Goal: Information Seeking & Learning: Learn about a topic

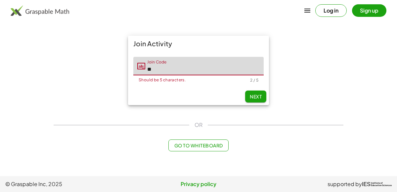
type input "*"
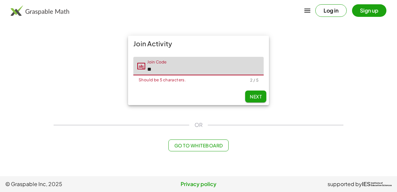
type input "*"
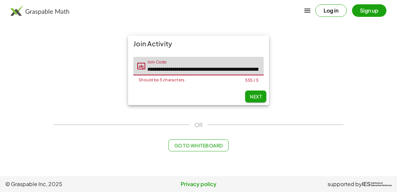
drag, startPoint x: 258, startPoint y: 69, endPoint x: 64, endPoint y: 59, distance: 194.4
click at [64, 59] on div "**********" at bounding box center [199, 70] width 298 height 77
type input "**********"
click at [262, 68] on input "**********" at bounding box center [204, 66] width 118 height 19
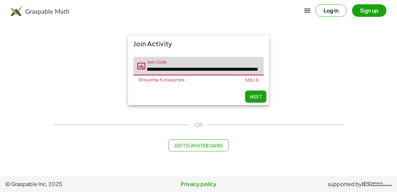
drag, startPoint x: 146, startPoint y: 68, endPoint x: 351, endPoint y: 80, distance: 205.0
click at [351, 80] on main "**********" at bounding box center [198, 88] width 397 height 176
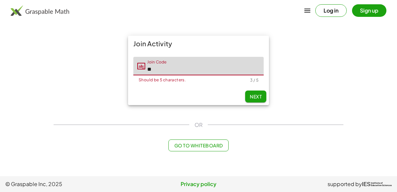
type input "*"
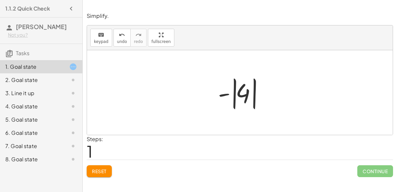
click at [100, 175] on button "Reset" at bounding box center [99, 171] width 25 height 12
click at [16, 67] on div "1. Goal state" at bounding box center [31, 67] width 53 height 8
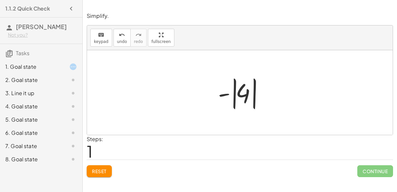
click at [21, 82] on div "2. Goal state" at bounding box center [31, 80] width 53 height 8
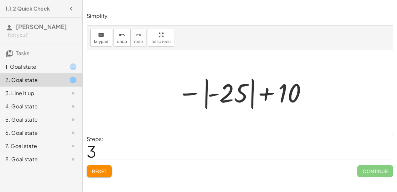
click at [47, 68] on div "1. Goal state" at bounding box center [31, 67] width 53 height 8
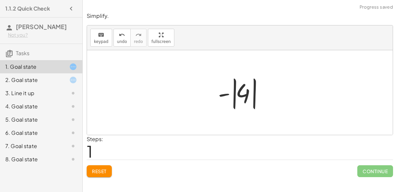
click at [109, 168] on button "Reset" at bounding box center [99, 171] width 25 height 12
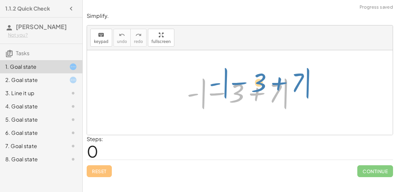
drag, startPoint x: 193, startPoint y: 96, endPoint x: 210, endPoint y: 91, distance: 17.9
click at [210, 91] on div at bounding box center [243, 92] width 118 height 37
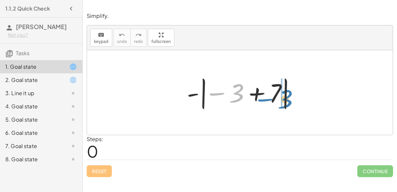
drag, startPoint x: 234, startPoint y: 95, endPoint x: 283, endPoint y: 101, distance: 49.0
click at [283, 101] on div at bounding box center [243, 92] width 118 height 37
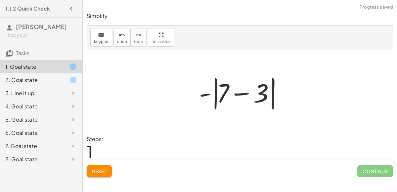
click at [240, 95] on div at bounding box center [242, 93] width 93 height 38
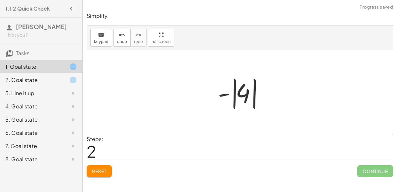
click at [225, 95] on div at bounding box center [243, 92] width 56 height 37
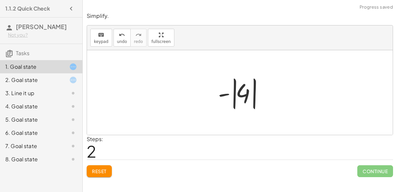
click at [225, 95] on div at bounding box center [243, 92] width 56 height 37
click at [108, 175] on button "Reset" at bounding box center [99, 171] width 25 height 12
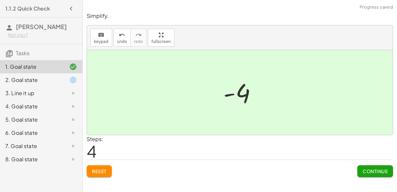
click at [365, 166] on button "Continue" at bounding box center [375, 171] width 36 height 12
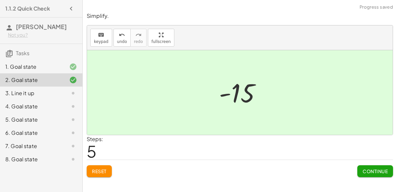
click at [378, 170] on span "Continue" at bounding box center [374, 171] width 25 height 6
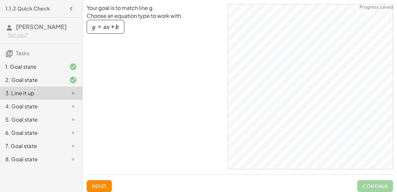
click at [51, 106] on div "4. Goal state" at bounding box center [31, 107] width 53 height 8
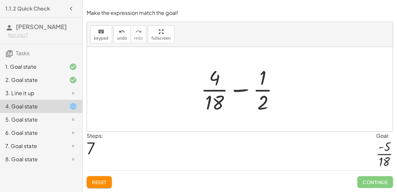
click at [111, 180] on button "Reset" at bounding box center [99, 182] width 25 height 12
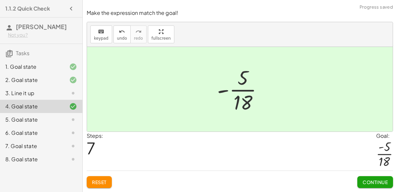
click at [364, 186] on button "Continue" at bounding box center [375, 182] width 36 height 12
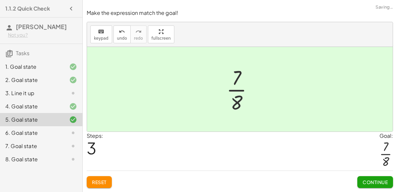
click at [378, 186] on button "Continue" at bounding box center [375, 182] width 36 height 12
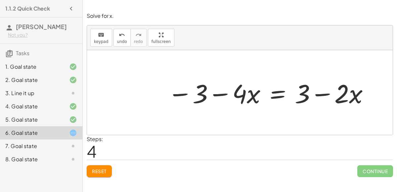
click at [111, 167] on button "Reset" at bounding box center [99, 171] width 25 height 12
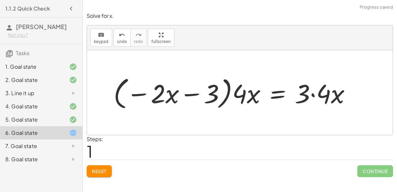
click at [101, 176] on button "Reset" at bounding box center [99, 171] width 25 height 12
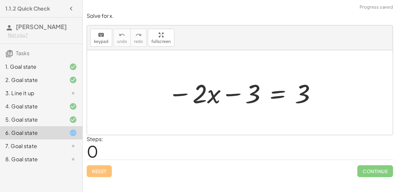
click at [274, 97] on div at bounding box center [242, 93] width 156 height 34
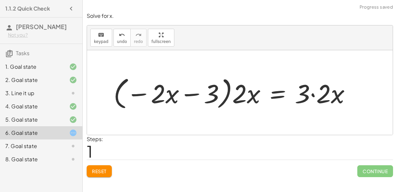
click at [246, 92] on div at bounding box center [234, 93] width 249 height 38
drag, startPoint x: 246, startPoint y: 92, endPoint x: 182, endPoint y: 96, distance: 63.9
click at [182, 96] on div at bounding box center [234, 93] width 249 height 38
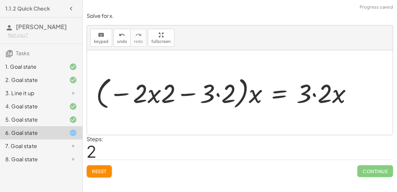
click at [154, 93] on div at bounding box center [230, 93] width 253 height 36
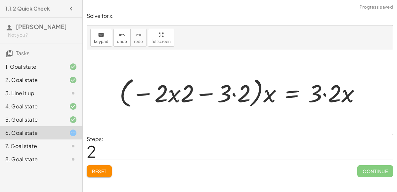
click at [158, 95] on div at bounding box center [242, 93] width 253 height 36
click at [170, 94] on div at bounding box center [242, 93] width 253 height 36
drag, startPoint x: 189, startPoint y: 94, endPoint x: 154, endPoint y: 96, distance: 35.4
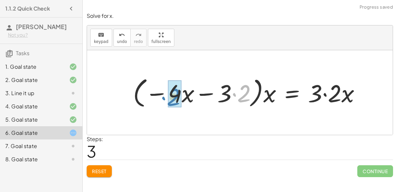
drag, startPoint x: 239, startPoint y: 92, endPoint x: 170, endPoint y: 96, distance: 69.6
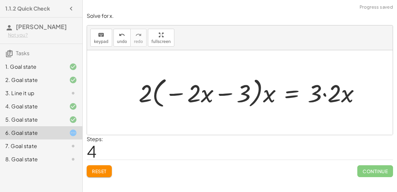
click at [106, 164] on div "Reset Continue" at bounding box center [240, 169] width 306 height 18
click at [106, 169] on span "Reset" at bounding box center [99, 171] width 15 height 6
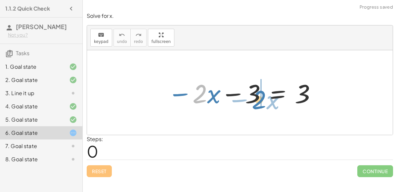
drag, startPoint x: 207, startPoint y: 91, endPoint x: 269, endPoint y: 96, distance: 62.0
click at [269, 96] on div at bounding box center [242, 93] width 156 height 34
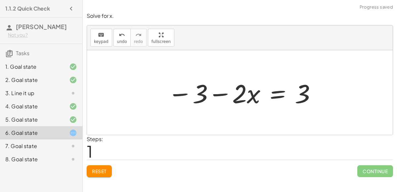
click at [271, 95] on div at bounding box center [242, 93] width 156 height 34
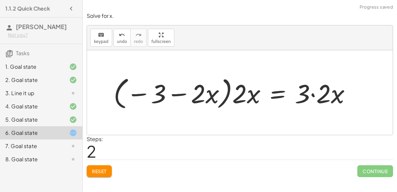
click at [226, 97] on div at bounding box center [234, 93] width 249 height 38
click at [239, 95] on div at bounding box center [234, 93] width 249 height 38
click at [175, 90] on div at bounding box center [234, 93] width 249 height 38
drag, startPoint x: 250, startPoint y: 92, endPoint x: 194, endPoint y: 81, distance: 57.6
click at [194, 81] on div at bounding box center [234, 93] width 249 height 38
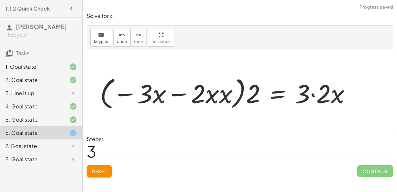
click at [198, 91] on div at bounding box center [228, 93] width 263 height 38
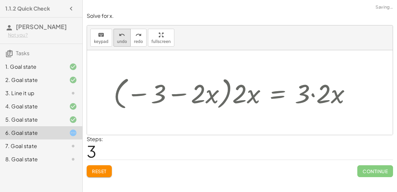
click at [124, 37] on button "undo undo" at bounding box center [121, 38] width 17 height 18
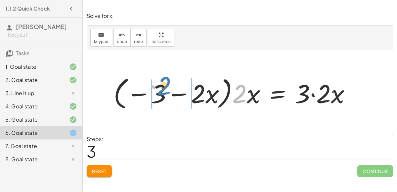
drag, startPoint x: 242, startPoint y: 99, endPoint x: 167, endPoint y: 94, distance: 75.3
click at [167, 94] on div at bounding box center [234, 93] width 249 height 38
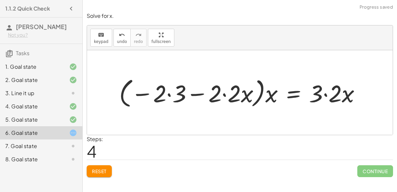
click at [222, 94] on div at bounding box center [242, 92] width 253 height 35
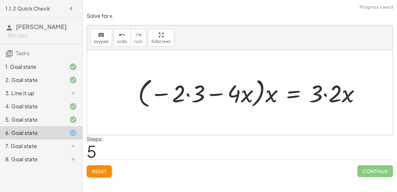
click at [185, 93] on div at bounding box center [252, 92] width 234 height 35
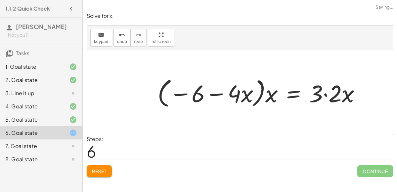
click at [266, 96] on div at bounding box center [261, 92] width 215 height 35
click at [219, 93] on div at bounding box center [261, 92] width 215 height 35
drag, startPoint x: 270, startPoint y: 97, endPoint x: 236, endPoint y: 95, distance: 34.4
click at [236, 95] on div at bounding box center [261, 92] width 215 height 35
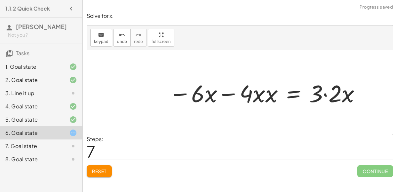
click at [229, 93] on div at bounding box center [264, 92] width 199 height 31
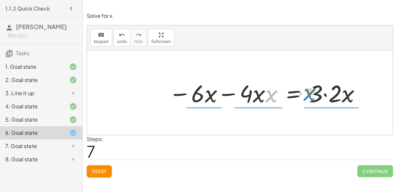
drag, startPoint x: 269, startPoint y: 95, endPoint x: 308, endPoint y: 93, distance: 38.4
click at [308, 93] on div at bounding box center [264, 92] width 199 height 31
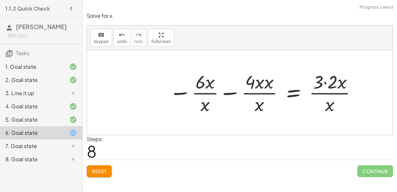
click at [258, 96] on div at bounding box center [264, 92] width 196 height 47
click at [201, 95] on div at bounding box center [264, 92] width 196 height 47
click at [106, 167] on button "Reset" at bounding box center [99, 171] width 25 height 12
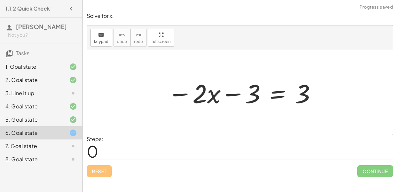
click at [61, 148] on div at bounding box center [68, 146] width 19 height 8
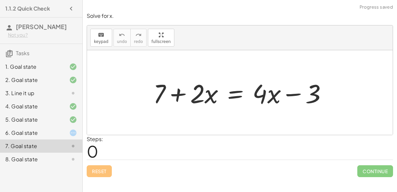
click at [185, 91] on div at bounding box center [243, 93] width 186 height 34
click at [294, 99] on div at bounding box center [243, 93] width 186 height 34
click at [241, 95] on div at bounding box center [243, 93] width 186 height 34
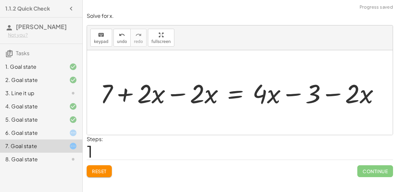
click at [180, 89] on div at bounding box center [242, 93] width 291 height 34
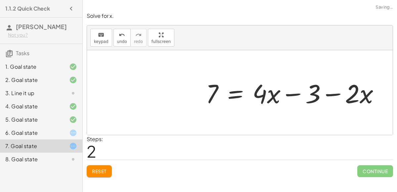
click at [302, 95] on div at bounding box center [295, 93] width 186 height 34
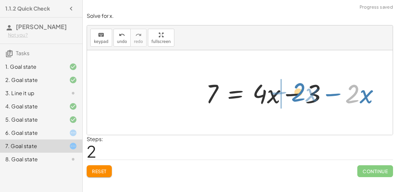
drag, startPoint x: 357, startPoint y: 97, endPoint x: 303, endPoint y: 95, distance: 54.3
click at [303, 95] on div at bounding box center [295, 93] width 186 height 34
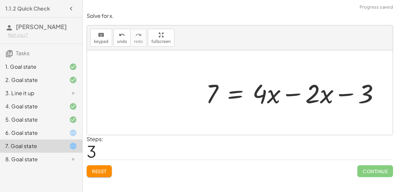
click at [303, 95] on div at bounding box center [295, 93] width 186 height 34
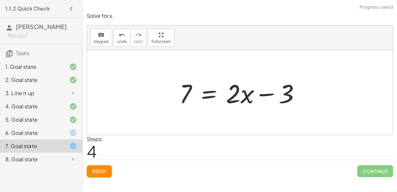
click at [202, 91] on div at bounding box center [242, 93] width 133 height 34
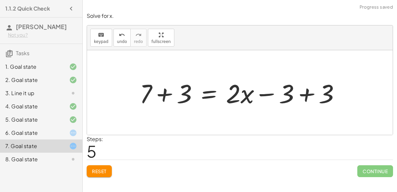
click at [159, 92] on div at bounding box center [242, 93] width 212 height 34
click at [307, 93] on div at bounding box center [257, 93] width 183 height 34
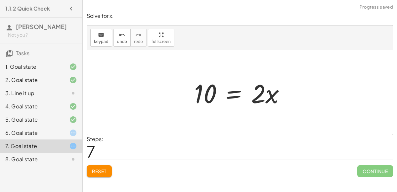
click at [229, 88] on div at bounding box center [242, 93] width 103 height 34
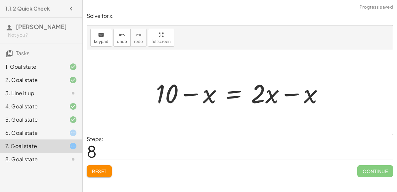
click at [283, 97] on div at bounding box center [242, 93] width 180 height 34
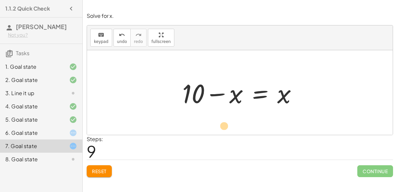
drag, startPoint x: 234, startPoint y: 96, endPoint x: 226, endPoint y: 118, distance: 24.3
click at [226, 118] on div "+ 7 + · 2 · x = + · 4 · x − 3 + 7 + · 2 · x − · 2 · x = + · 4 · x − 3 − · 2 · x…" at bounding box center [240, 92] width 306 height 85
drag, startPoint x: 233, startPoint y: 97, endPoint x: 265, endPoint y: 109, distance: 33.9
click at [265, 109] on div at bounding box center [242, 93] width 127 height 34
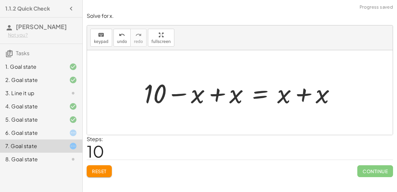
click at [297, 95] on div at bounding box center [242, 93] width 203 height 34
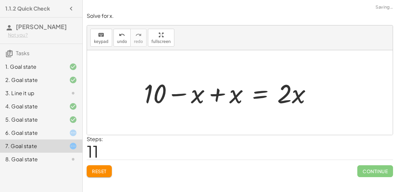
click at [218, 97] on div at bounding box center [231, 93] width 180 height 34
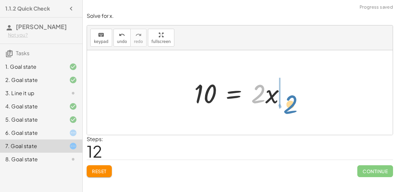
drag, startPoint x: 257, startPoint y: 98, endPoint x: 290, endPoint y: 108, distance: 34.4
click at [290, 108] on div at bounding box center [242, 93] width 103 height 34
click at [261, 94] on div at bounding box center [242, 93] width 103 height 34
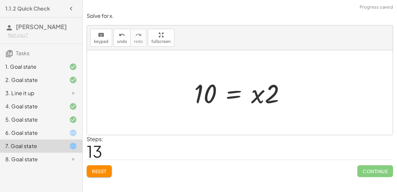
click at [261, 94] on div at bounding box center [242, 93] width 103 height 34
drag, startPoint x: 261, startPoint y: 89, endPoint x: 285, endPoint y: 71, distance: 30.3
click at [229, 100] on div at bounding box center [242, 93] width 103 height 34
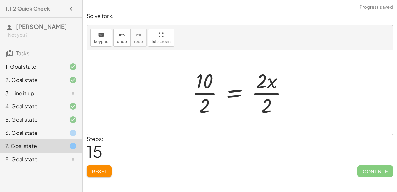
click at [255, 91] on div at bounding box center [241, 92] width 107 height 51
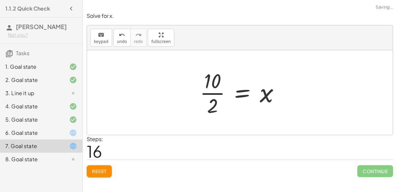
click at [196, 91] on div "+ 7 + · 2 · x = + · 4 · x − 3 + 7 + · 2 · x − · 2 · x = + · 4 · x − 3 − · 2 · x…" at bounding box center [240, 92] width 100 height 54
click at [216, 91] on div at bounding box center [243, 92] width 92 height 51
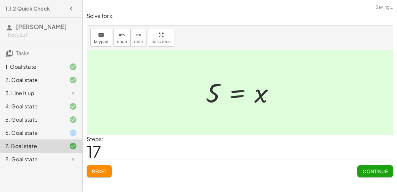
click at [367, 166] on button "Continue" at bounding box center [375, 171] width 36 height 12
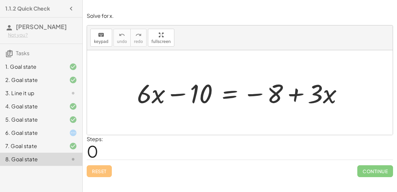
click at [173, 91] on div at bounding box center [243, 93] width 218 height 34
click at [299, 94] on div at bounding box center [243, 93] width 218 height 34
click at [227, 94] on div at bounding box center [243, 93] width 218 height 34
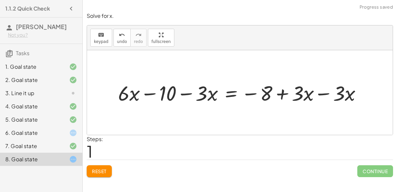
click at [319, 91] on div at bounding box center [242, 92] width 255 height 27
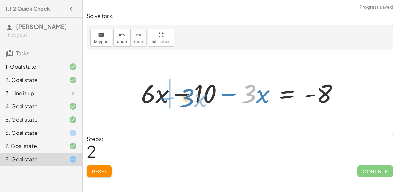
drag, startPoint x: 252, startPoint y: 96, endPoint x: 190, endPoint y: 100, distance: 62.3
click at [190, 100] on div at bounding box center [242, 93] width 209 height 34
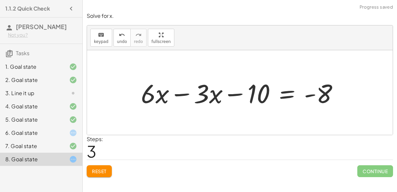
click at [186, 93] on div at bounding box center [242, 93] width 209 height 34
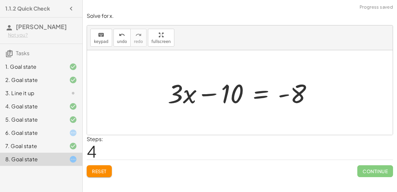
click at [262, 93] on div at bounding box center [242, 93] width 156 height 34
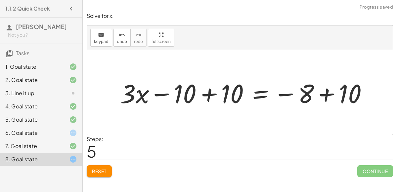
click at [212, 93] on div at bounding box center [246, 93] width 259 height 34
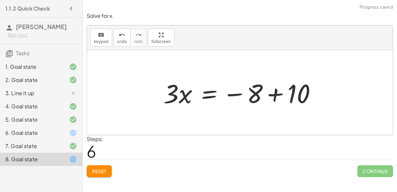
click at [274, 91] on div at bounding box center [242, 93] width 165 height 34
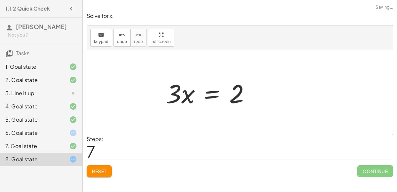
click at [212, 89] on div at bounding box center [211, 93] width 96 height 34
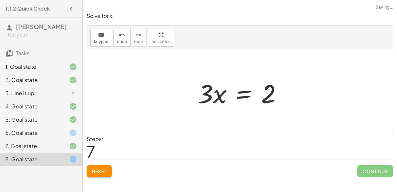
click at [249, 94] on div at bounding box center [242, 93] width 96 height 34
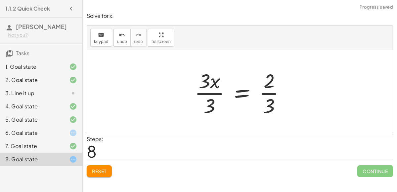
click at [268, 95] on div at bounding box center [242, 92] width 103 height 51
click at [212, 90] on div at bounding box center [242, 92] width 103 height 51
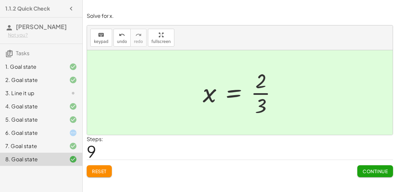
click at [75, 130] on icon at bounding box center [73, 133] width 8 height 8
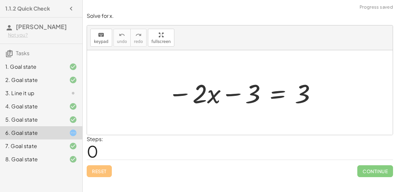
click at [275, 96] on div at bounding box center [242, 93] width 156 height 34
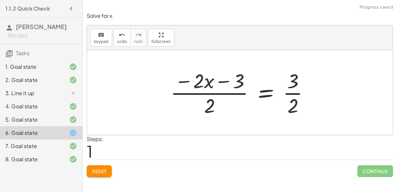
click at [188, 96] on div at bounding box center [242, 92] width 150 height 51
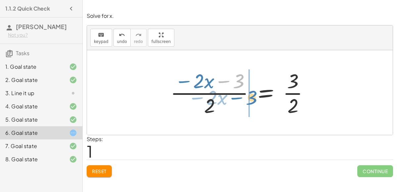
drag, startPoint x: 237, startPoint y: 78, endPoint x: 251, endPoint y: 95, distance: 21.2
click at [251, 95] on div at bounding box center [242, 92] width 150 height 51
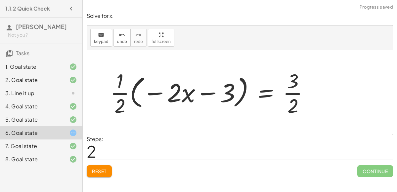
click at [121, 92] on div at bounding box center [212, 92] width 211 height 51
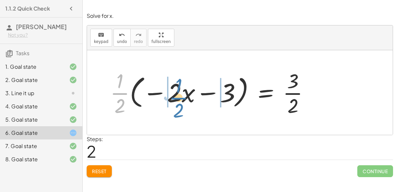
drag, startPoint x: 121, startPoint y: 92, endPoint x: 179, endPoint y: 97, distance: 58.7
click at [179, 97] on div at bounding box center [212, 92] width 211 height 51
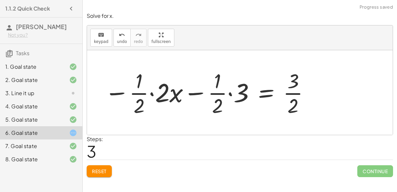
click at [149, 92] on div at bounding box center [207, 92] width 212 height 51
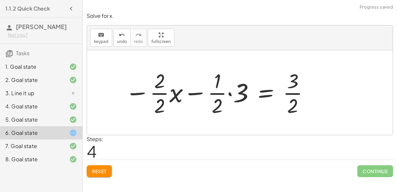
click at [160, 94] on div at bounding box center [217, 92] width 191 height 51
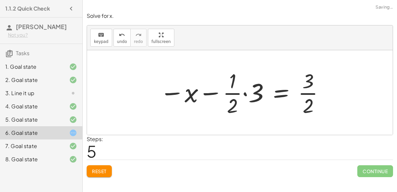
click at [234, 93] on div at bounding box center [242, 92] width 172 height 51
click at [246, 93] on div at bounding box center [242, 92] width 172 height 51
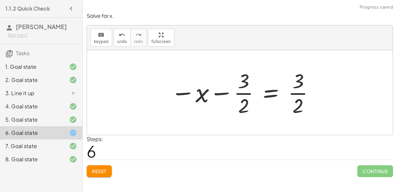
click at [257, 93] on div at bounding box center [242, 92] width 151 height 51
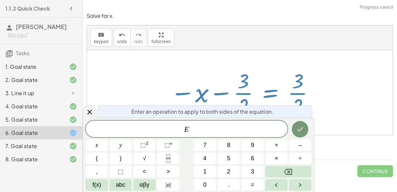
click at [248, 92] on div at bounding box center [242, 92] width 151 height 51
click at [353, 132] on div at bounding box center [240, 92] width 306 height 85
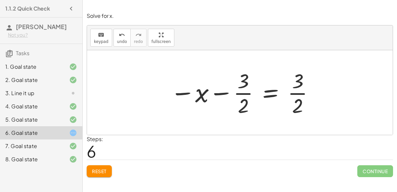
click at [247, 96] on div at bounding box center [242, 92] width 151 height 51
click at [293, 93] on div at bounding box center [242, 92] width 151 height 51
click at [223, 92] on div at bounding box center [242, 92] width 151 height 51
click at [268, 90] on div at bounding box center [242, 92] width 151 height 51
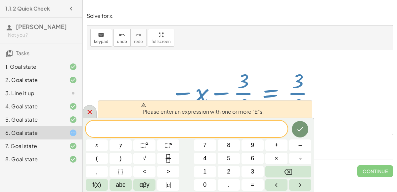
click at [88, 112] on icon at bounding box center [90, 112] width 8 height 8
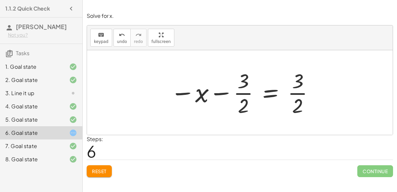
click at [103, 166] on button "Reset" at bounding box center [99, 171] width 25 height 12
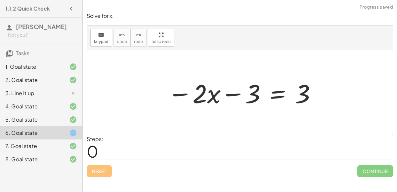
click at [274, 95] on div at bounding box center [242, 93] width 156 height 34
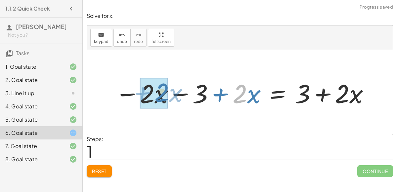
drag, startPoint x: 241, startPoint y: 95, endPoint x: 164, endPoint y: 94, distance: 77.7
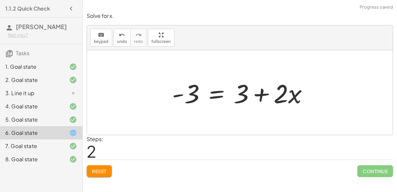
click at [219, 97] on div at bounding box center [243, 93] width 148 height 34
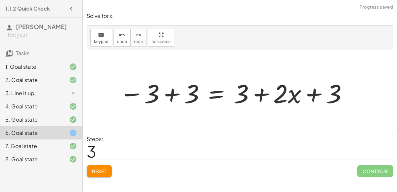
click at [167, 91] on div at bounding box center [233, 93] width 235 height 34
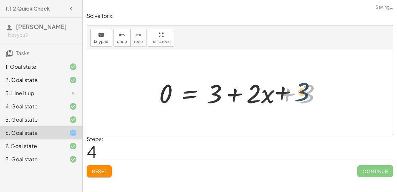
drag, startPoint x: 324, startPoint y: 95, endPoint x: 316, endPoint y: 93, distance: 7.6
click at [316, 93] on div at bounding box center [243, 93] width 174 height 34
drag, startPoint x: 316, startPoint y: 93, endPoint x: 312, endPoint y: 93, distance: 4.0
click at [312, 93] on div at bounding box center [243, 93] width 174 height 34
drag, startPoint x: 312, startPoint y: 93, endPoint x: 228, endPoint y: 88, distance: 84.8
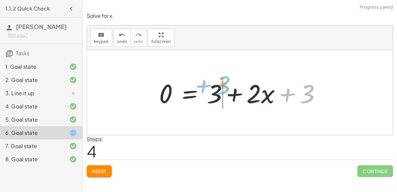
click at [228, 88] on div at bounding box center [243, 93] width 174 height 34
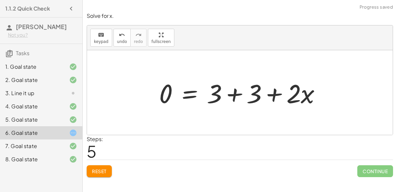
click at [228, 88] on div at bounding box center [243, 93] width 174 height 34
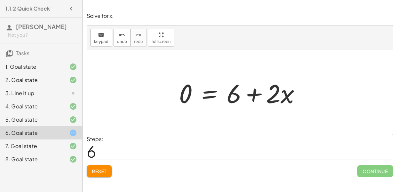
click at [206, 90] on div at bounding box center [242, 93] width 133 height 34
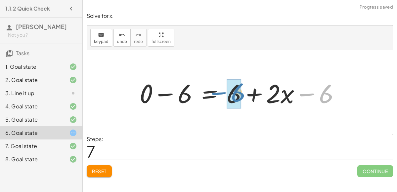
drag, startPoint x: 326, startPoint y: 95, endPoint x: 238, endPoint y: 93, distance: 88.0
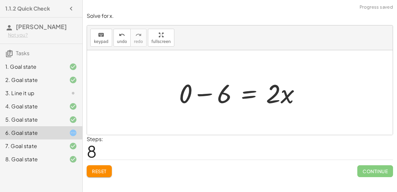
click at [206, 95] on div at bounding box center [242, 93] width 133 height 34
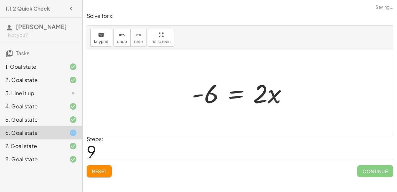
click at [246, 92] on div at bounding box center [241, 93] width 107 height 34
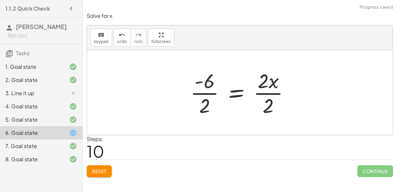
click at [272, 91] on div at bounding box center [242, 92] width 111 height 51
click at [197, 89] on div at bounding box center [234, 92] width 95 height 51
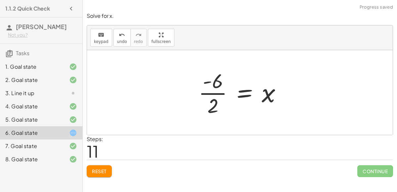
click at [208, 91] on div at bounding box center [242, 92] width 95 height 51
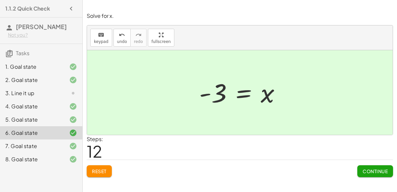
click at [33, 113] on div "3. Line it up" at bounding box center [41, 119] width 82 height 13
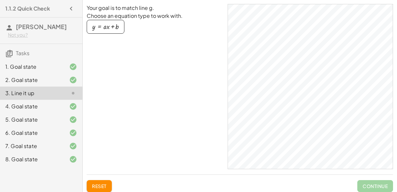
click at [28, 140] on div "5. Goal state" at bounding box center [41, 146] width 82 height 13
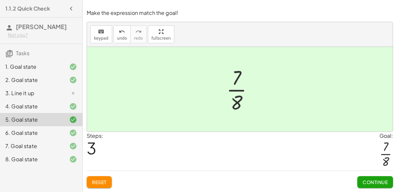
click at [378, 181] on span "Continue" at bounding box center [374, 182] width 25 height 6
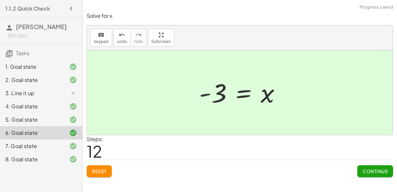
click at [381, 175] on button "Continue" at bounding box center [375, 171] width 36 height 12
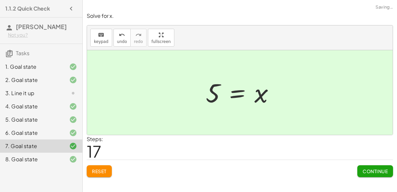
click at [381, 175] on button "Continue" at bounding box center [375, 171] width 36 height 12
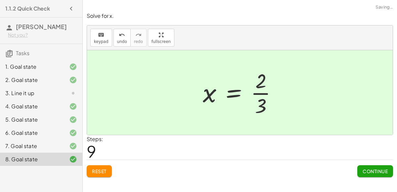
click at [381, 175] on button "Continue" at bounding box center [375, 171] width 36 height 12
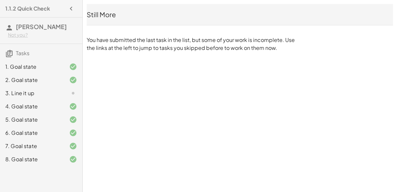
click at [73, 65] on icon at bounding box center [73, 67] width 8 height 8
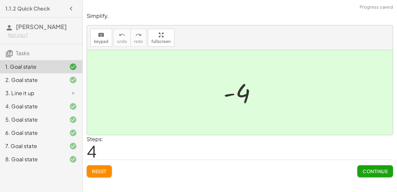
click at [374, 166] on button "Continue" at bounding box center [375, 171] width 36 height 12
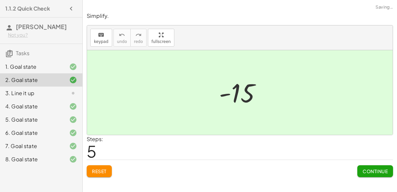
click at [374, 166] on button "Continue" at bounding box center [375, 171] width 36 height 12
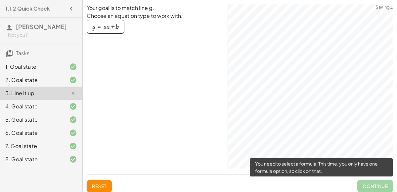
click at [374, 181] on span "Continue" at bounding box center [375, 186] width 36 height 12
click at [37, 108] on div "4. Goal state" at bounding box center [31, 107] width 53 height 8
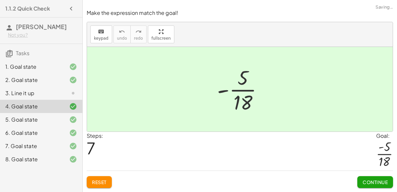
click at [378, 178] on button "Continue" at bounding box center [375, 182] width 36 height 12
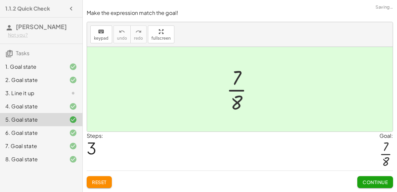
click at [378, 178] on button "Continue" at bounding box center [375, 182] width 36 height 12
click at [0, 0] on div "Solve for x. keyboard keypad undo undo redo redo fullscreen × Steps: 12 Reset C…" at bounding box center [0, 0] width 0 height 0
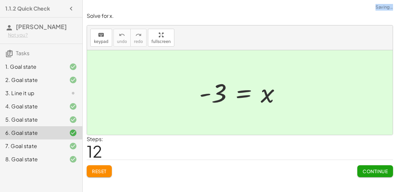
click at [0, 0] on div "Solve for x. keyboard keypad undo undo redo redo fullscreen − · 2 · x − 3 = 3 −…" at bounding box center [0, 0] width 0 height 0
click at [379, 171] on span "Continue" at bounding box center [374, 171] width 25 height 6
click at [0, 0] on span "Continue" at bounding box center [0, 0] width 0 height 0
click at [0, 0] on div "1.1.2 Quick Check [PERSON_NAME] Not you? Tasks 1. Goal state 2. Goal state 3. L…" at bounding box center [0, 0] width 0 height 0
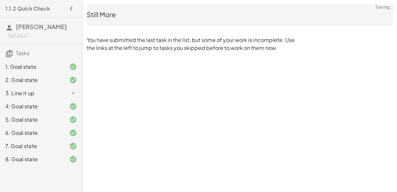
click at [0, 0] on div "1.1.2 Quick Check [PERSON_NAME] Not you? Tasks 1. Goal state 2. Goal state 3. L…" at bounding box center [0, 0] width 0 height 0
click at [70, 5] on icon "button" at bounding box center [71, 9] width 8 height 8
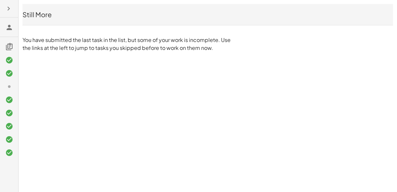
click at [14, 10] on button "button" at bounding box center [9, 9] width 12 height 12
